Goal: Information Seeking & Learning: Learn about a topic

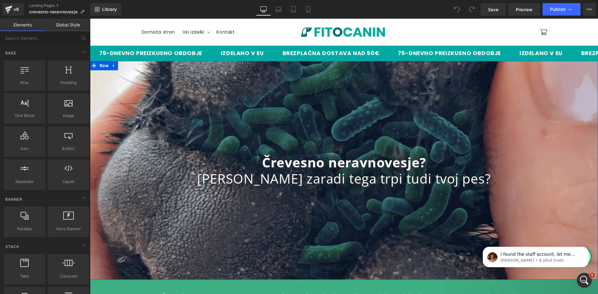
click at [253, 59] on div "75-DNEVNO PREIZKUSNO OBDOBJE IZDELANO V EU BREZPLAČNA DOSTAVA NAD 50€ 75-DNEVNO…" at bounding box center [344, 54] width 508 height 16
click at [218, 78] on div "Črevesno neravnovesje? [PERSON_NAME] zaradi tega trpi tudi tvoj pes? Heading Row" at bounding box center [344, 170] width 508 height 219
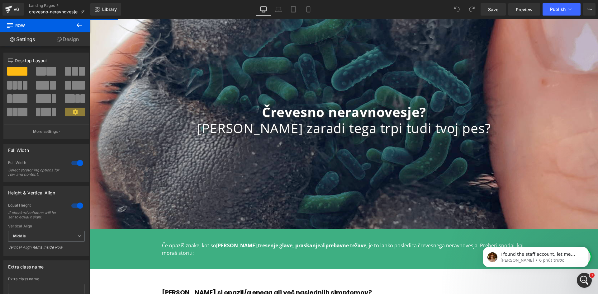
scroll to position [52, 0]
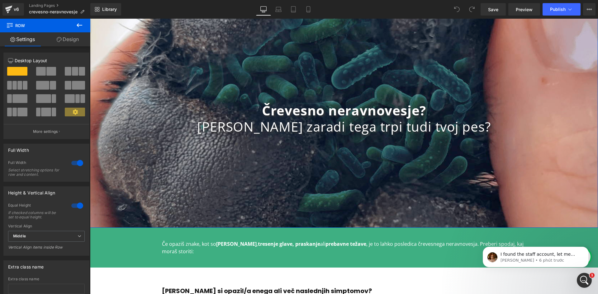
click at [66, 42] on link "Design" at bounding box center [67, 39] width 45 height 14
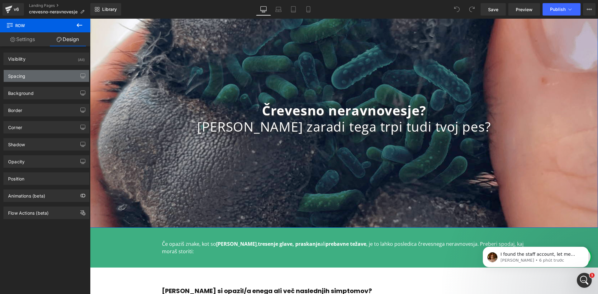
click at [44, 75] on div "Spacing" at bounding box center [46, 76] width 85 height 12
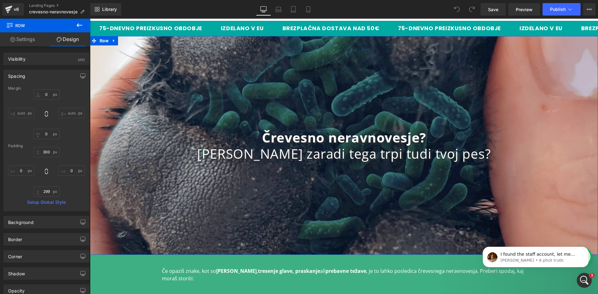
scroll to position [0, 0]
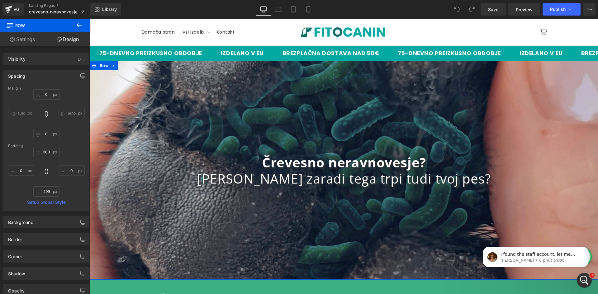
click at [123, 106] on div "Črevesno neravnovesje? [PERSON_NAME] zaradi tega trpi tudi tvoj pes? Heading Row" at bounding box center [344, 170] width 508 height 219
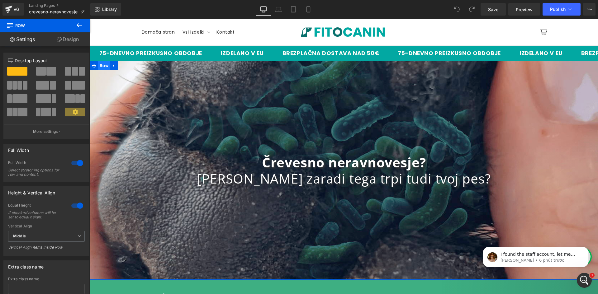
click at [101, 67] on span "Row" at bounding box center [104, 65] width 12 height 9
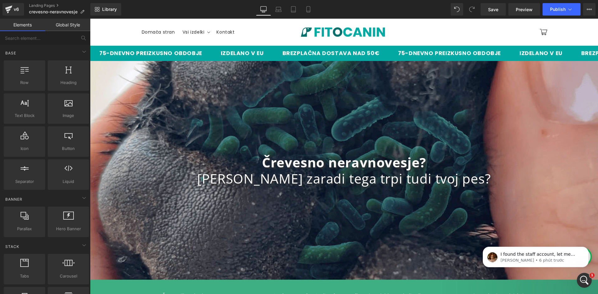
click at [123, 59] on div "75-DNEVNO PREIZKUSNO OBDOBJE IZDELANO V EU BREZPLAČNA DOSTAVA NAD 50€ 75-DNEVNO…" at bounding box center [344, 54] width 508 height 16
click at [164, 45] on header "Menu Domača stran Vsi izdelki Vsi izdelki Biome Forte Dental Forte" at bounding box center [344, 32] width 436 height 27
click at [177, 25] on header "Menu Domača stran Vsi izdelki Vsi izdelki Biome Forte Dental Forte" at bounding box center [344, 32] width 436 height 27
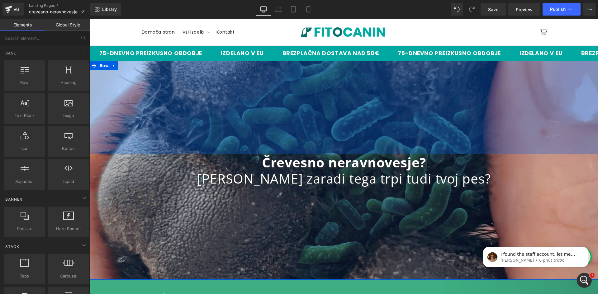
click at [224, 95] on div "300px" at bounding box center [344, 107] width 508 height 93
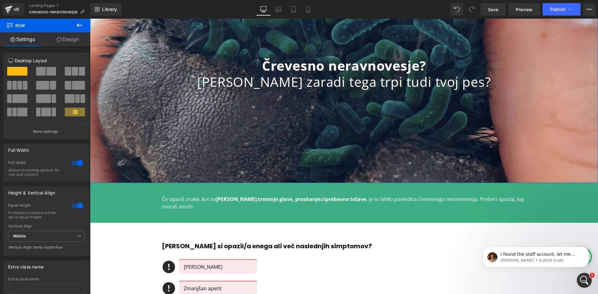
scroll to position [208, 0]
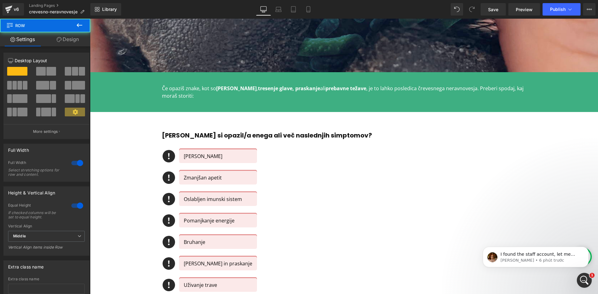
click at [145, 82] on div "Če opaziš znake, kot so lizanje tačk , tresenje glave, praskanje ali prebavne t…" at bounding box center [344, 92] width 508 height 21
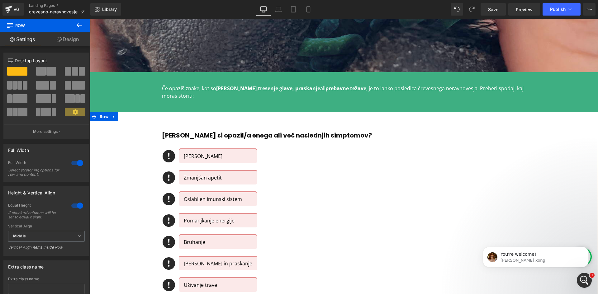
click at [542, 131] on div "[PERSON_NAME] si opazil/a enega ali več naslednjih simptomov? Heading Icon [PER…" at bounding box center [344, 216] width 508 height 191
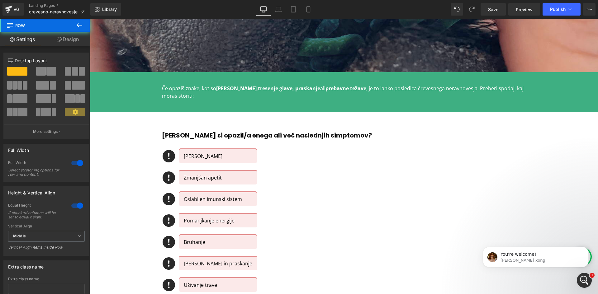
click at [115, 128] on div "[PERSON_NAME] si opazil/a enega ali več naslednjih simptomov? Heading Icon [PER…" at bounding box center [344, 216] width 508 height 191
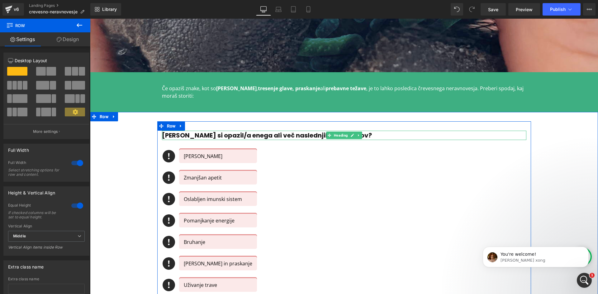
click at [482, 133] on h2 "[PERSON_NAME] si opazil/a enega ali več naslednjih simptomov?" at bounding box center [344, 135] width 364 height 9
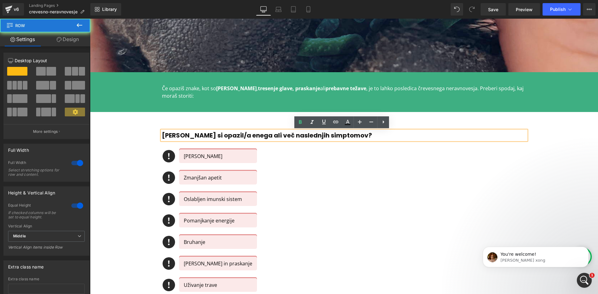
click at [574, 140] on div "[PERSON_NAME] si opazil/a enega ali več naslednjih simptomov? Heading Icon [PER…" at bounding box center [344, 216] width 508 height 191
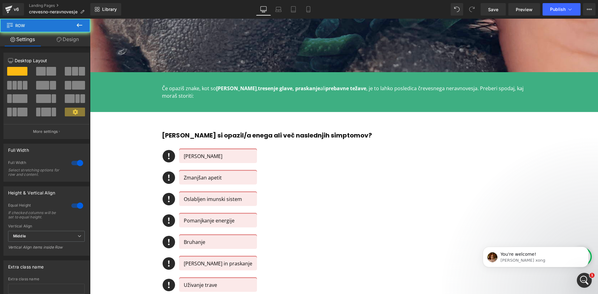
click at [493, 190] on div "Icon [PERSON_NAME] Text Block Icon Zmanjšan apetit Text Block Icon Oslabljen im…" at bounding box center [344, 225] width 364 height 150
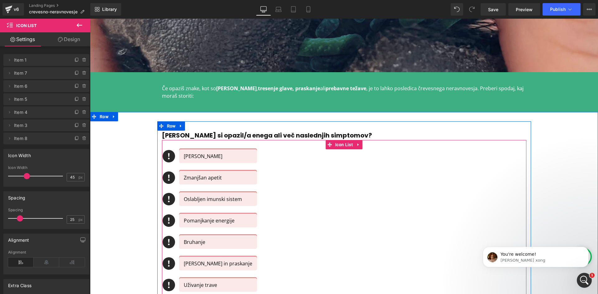
click at [557, 168] on div "[PERSON_NAME] si opazil/a enega ali več naslednjih simptomov? Heading Icon [PER…" at bounding box center [344, 216] width 508 height 191
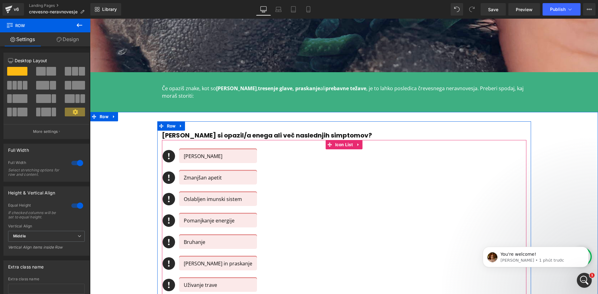
click at [277, 152] on div "Icon [PERSON_NAME] Text Block Icon Zmanjšan apetit Text Block Icon Oslabljen im…" at bounding box center [344, 225] width 364 height 150
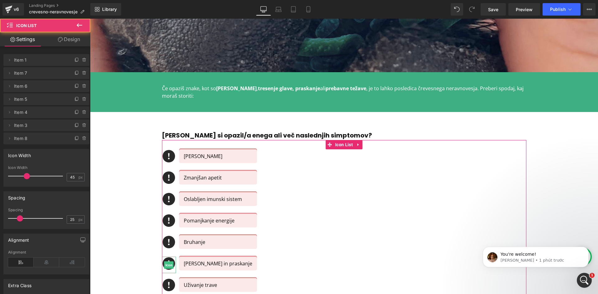
click at [121, 136] on div "[PERSON_NAME] si opazil/a enega ali več naslednjih simptomov? Heading Icon [PER…" at bounding box center [344, 216] width 508 height 191
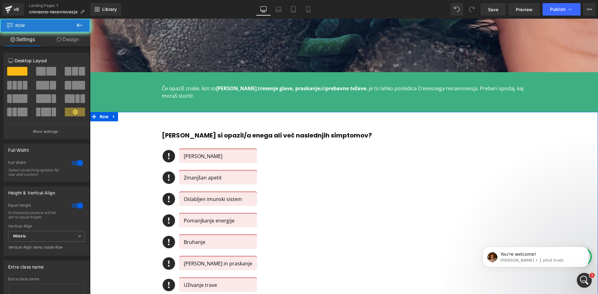
click at [121, 136] on div "[PERSON_NAME] si opazil/a enega ali več naslednjih simptomov? Heading Icon [PER…" at bounding box center [344, 216] width 508 height 191
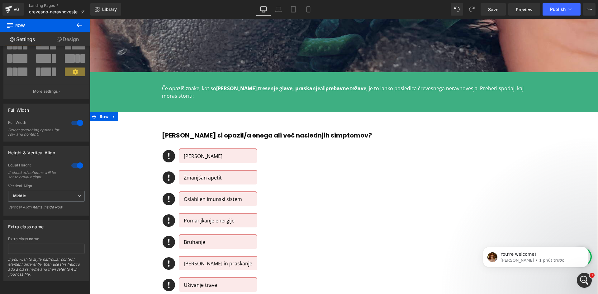
scroll to position [45, 0]
drag, startPoint x: 589, startPoint y: 6, endPoint x: 583, endPoint y: 10, distance: 7.3
click at [589, 6] on button "View Live Page View with current Template Save Template to Library Schedule Pub…" at bounding box center [589, 9] width 12 height 12
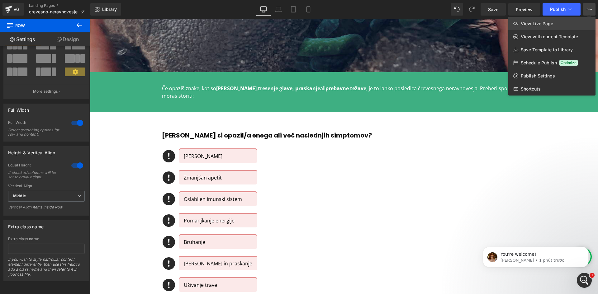
click at [543, 23] on span "View Live Page" at bounding box center [537, 24] width 32 height 6
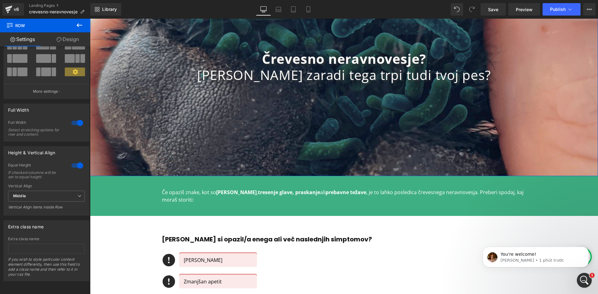
scroll to position [0, 0]
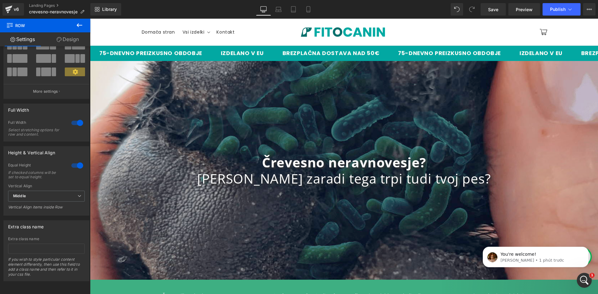
click at [339, 59] on div "75-DNEVNO PREIZKUSNO OBDOBJE IZDELANO V EU BREZPLAČNA DOSTAVA NAD 50€ 75-DNEVNO…" at bounding box center [344, 54] width 508 height 16
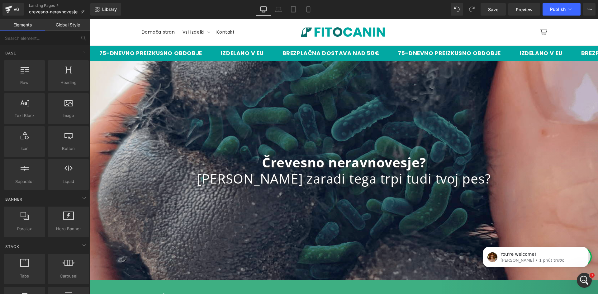
click at [593, 15] on button "View Live Page View with current Template Save Template to Library Schedule Pub…" at bounding box center [589, 9] width 12 height 12
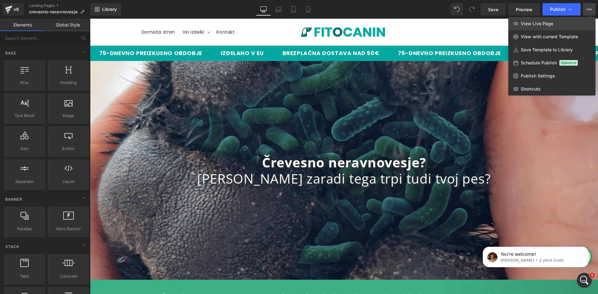
click at [561, 26] on link "View Live Page" at bounding box center [551, 23] width 87 height 13
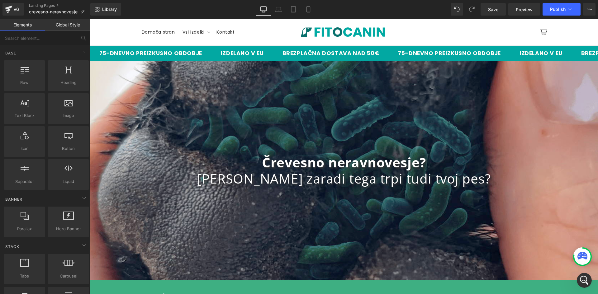
click at [117, 36] on sticky-header "Menu Domača stran Vsi izdelki Vsi izdelki Biome Forte Dental Forte" at bounding box center [344, 32] width 508 height 27
